Goal: Task Accomplishment & Management: Manage account settings

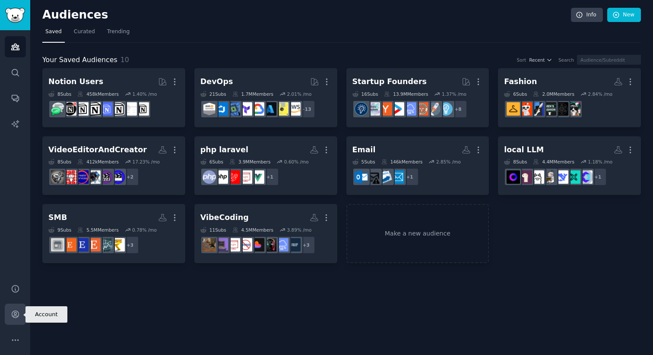
click at [11, 309] on link "Account" at bounding box center [15, 314] width 21 height 21
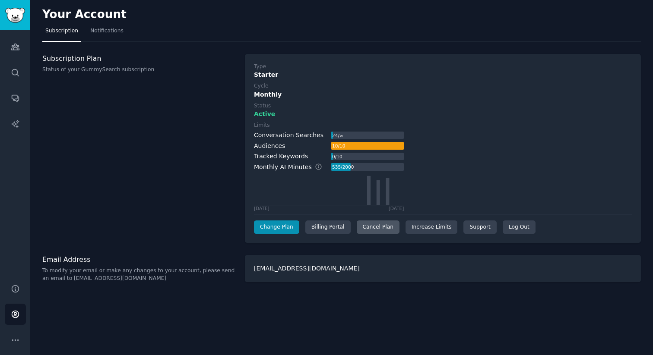
click at [365, 228] on div "Cancel Plan" at bounding box center [378, 228] width 43 height 14
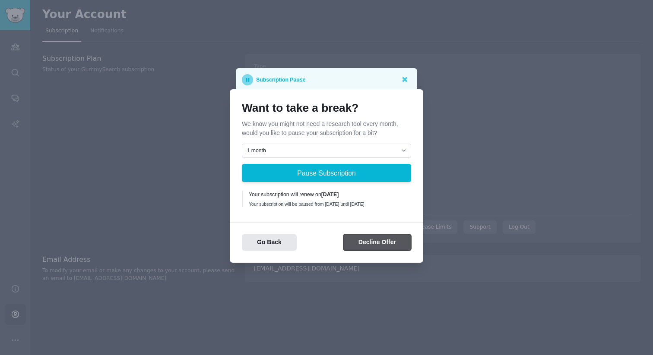
click at [354, 241] on button "Decline Offer" at bounding box center [377, 242] width 68 height 17
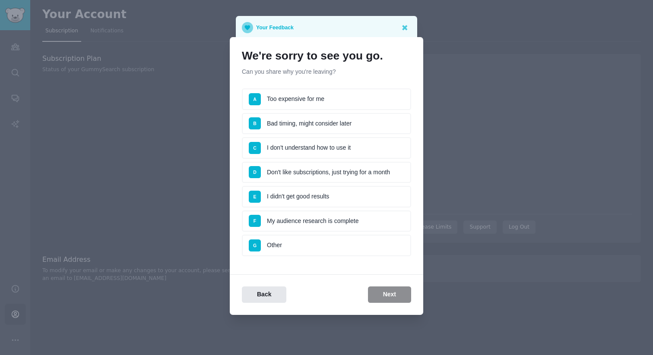
click at [288, 247] on li "G Other" at bounding box center [326, 246] width 169 height 22
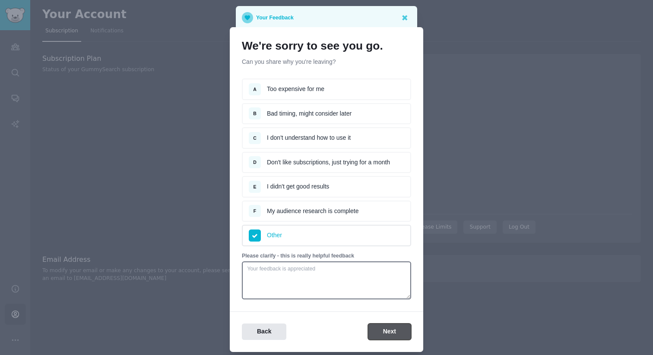
click at [395, 337] on button "Next" at bounding box center [389, 332] width 43 height 17
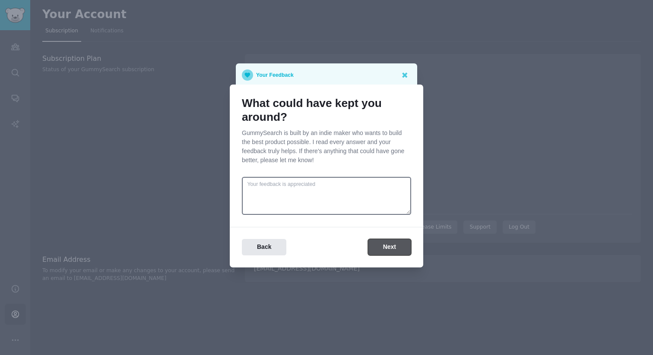
click at [383, 244] on button "Next" at bounding box center [389, 247] width 43 height 17
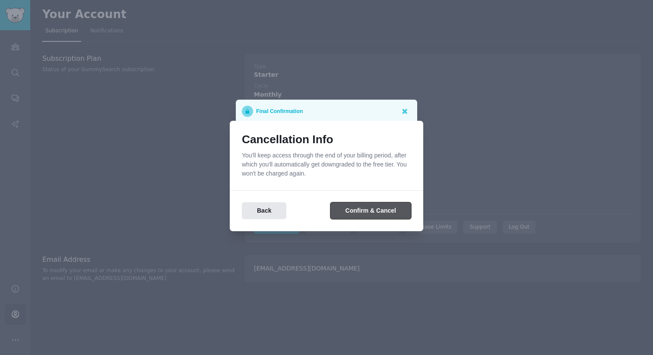
click at [355, 212] on button "Confirm & Cancel" at bounding box center [370, 211] width 81 height 17
